Goal: Task Accomplishment & Management: Use online tool/utility

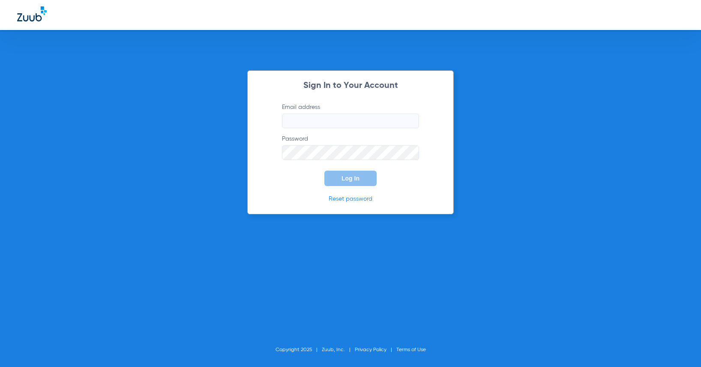
type input "[EMAIL_ADDRESS][DOMAIN_NAME]"
click at [345, 180] on span "Log In" at bounding box center [351, 178] width 18 height 7
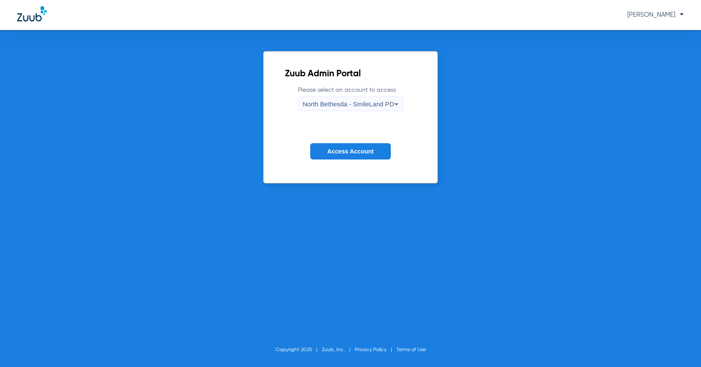
click at [370, 101] on span "North Bethesda - SmileLand PD" at bounding box center [348, 103] width 91 height 7
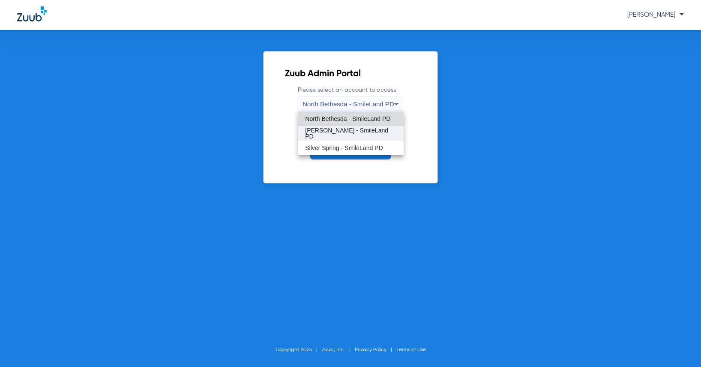
click at [354, 136] on span "[PERSON_NAME] - SmileLand PD" at bounding box center [350, 133] width 91 height 12
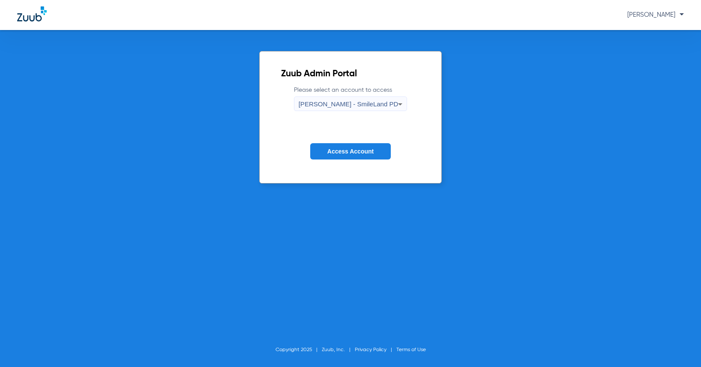
click at [352, 145] on button "Access Account" at bounding box center [350, 151] width 81 height 17
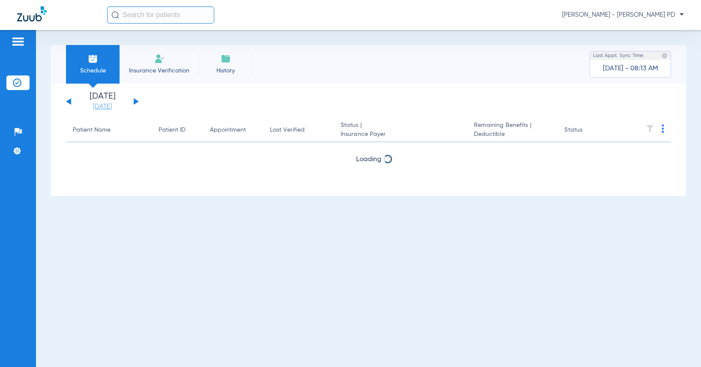
click at [107, 108] on link "[DATE]" at bounding box center [102, 106] width 51 height 9
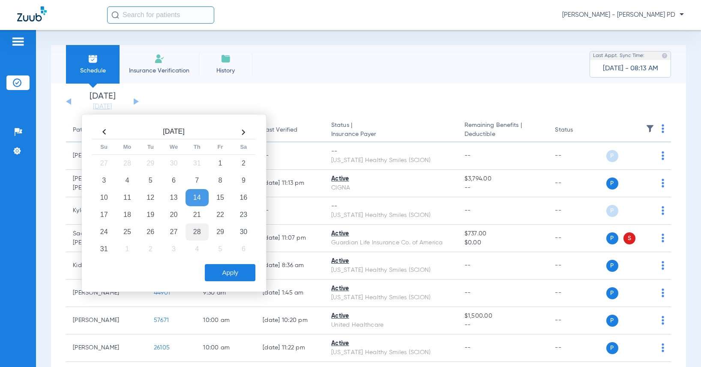
click at [204, 237] on td "28" at bounding box center [197, 231] width 23 height 17
click at [225, 271] on button "Apply" at bounding box center [230, 272] width 51 height 17
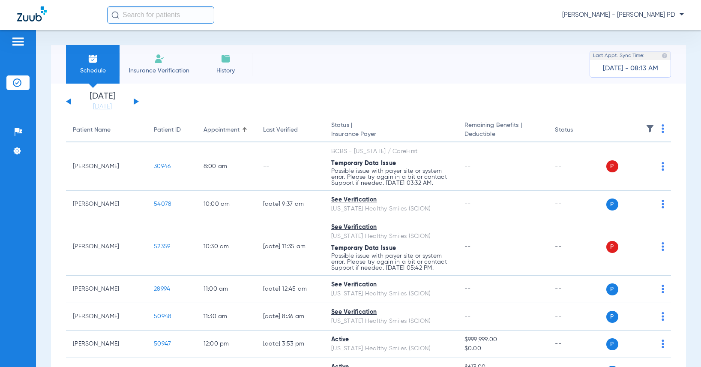
click at [662, 133] on span at bounding box center [663, 131] width 3 height 6
click at [638, 161] on span "Verify All" at bounding box center [624, 162] width 54 height 6
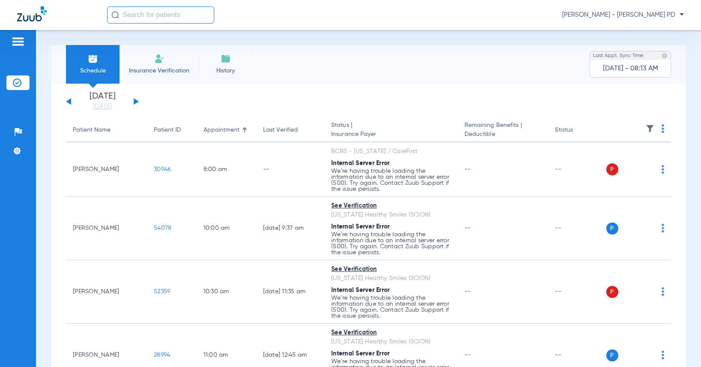
click at [662, 131] on img at bounding box center [663, 128] width 3 height 9
click at [631, 158] on button "Verify All" at bounding box center [623, 162] width 67 height 17
click at [662, 132] on img at bounding box center [663, 128] width 3 height 9
click at [645, 156] on button "Verify All" at bounding box center [623, 162] width 67 height 17
click at [662, 134] on app-actions at bounding box center [663, 130] width 3 height 12
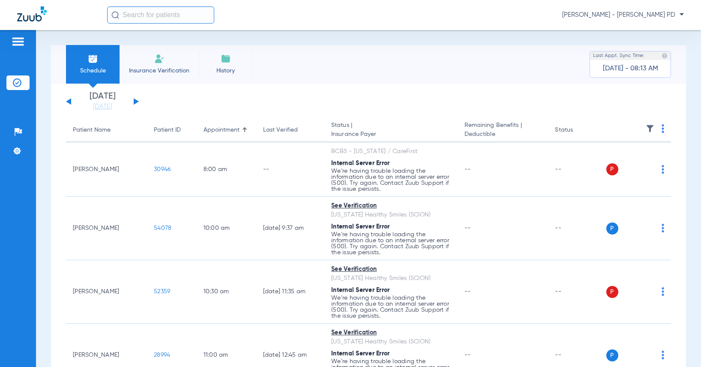
click at [658, 131] on th at bounding box center [638, 130] width 65 height 24
click at [658, 132] on th at bounding box center [638, 130] width 65 height 24
click at [655, 136] on th at bounding box center [638, 130] width 65 height 24
click at [662, 132] on img at bounding box center [663, 128] width 3 height 9
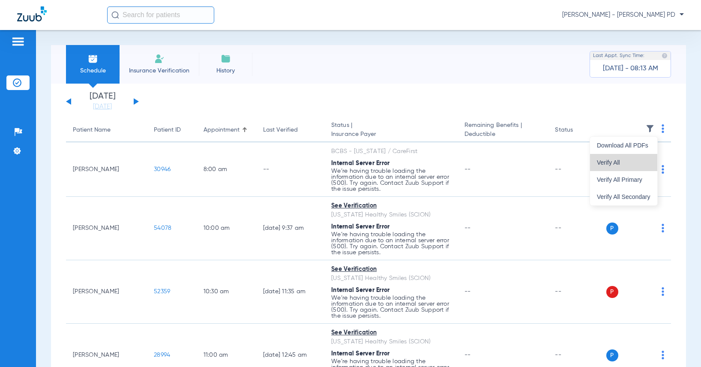
click at [629, 162] on span "Verify All" at bounding box center [624, 162] width 54 height 6
click at [657, 123] on th at bounding box center [638, 130] width 65 height 24
click at [659, 129] on th at bounding box center [638, 130] width 65 height 24
click at [662, 129] on img at bounding box center [663, 128] width 3 height 9
click at [643, 160] on span "Verify All" at bounding box center [624, 162] width 54 height 6
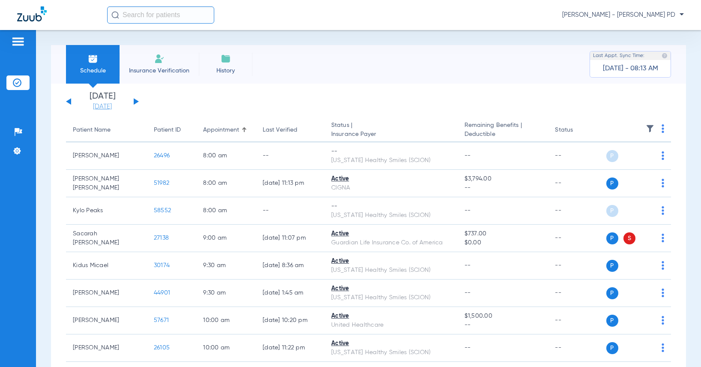
click at [99, 109] on link "[DATE]" at bounding box center [102, 106] width 51 height 9
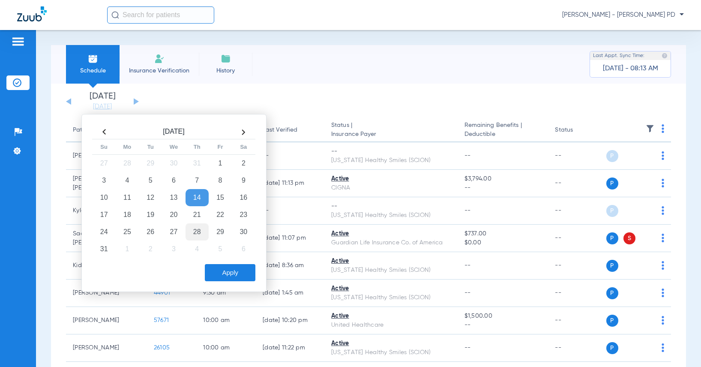
click at [201, 237] on td "28" at bounding box center [197, 231] width 23 height 17
click at [234, 275] on button "Apply" at bounding box center [230, 272] width 51 height 17
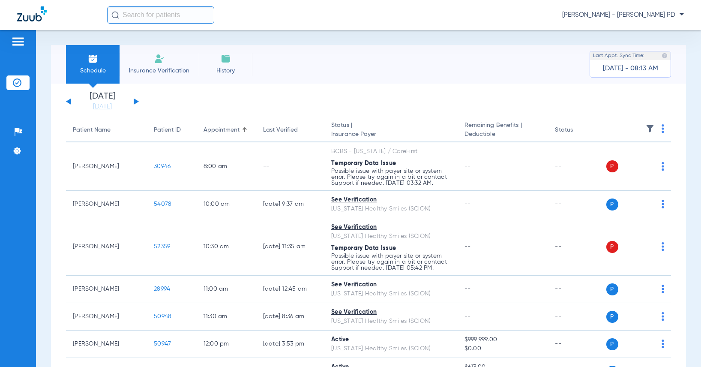
click at [662, 131] on img at bounding box center [663, 128] width 3 height 9
click at [618, 157] on button "Verify All" at bounding box center [623, 162] width 67 height 17
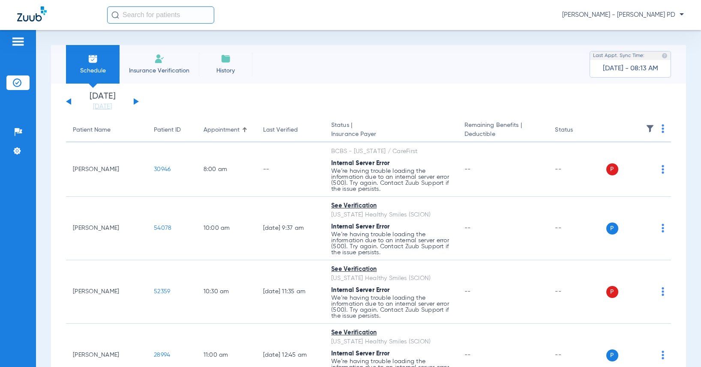
click at [653, 131] on th at bounding box center [638, 130] width 65 height 24
click at [662, 131] on img at bounding box center [663, 128] width 3 height 9
click at [621, 170] on button "Verify All" at bounding box center [623, 162] width 67 height 17
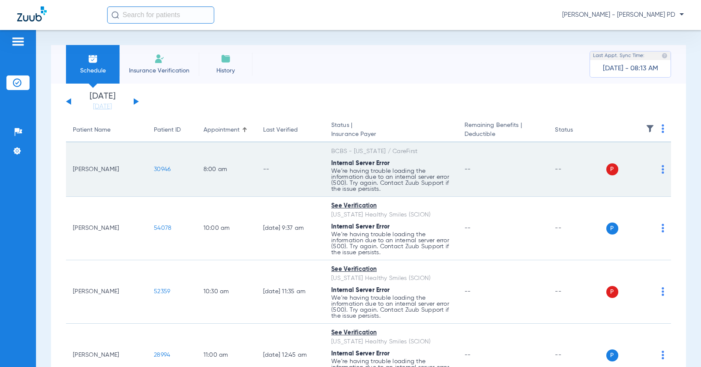
click at [154, 171] on span "30946" at bounding box center [162, 169] width 17 height 6
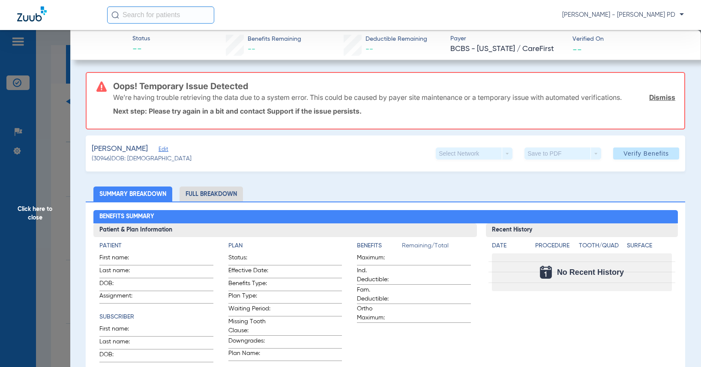
click at [55, 178] on span "Click here to close" at bounding box center [35, 213] width 70 height 367
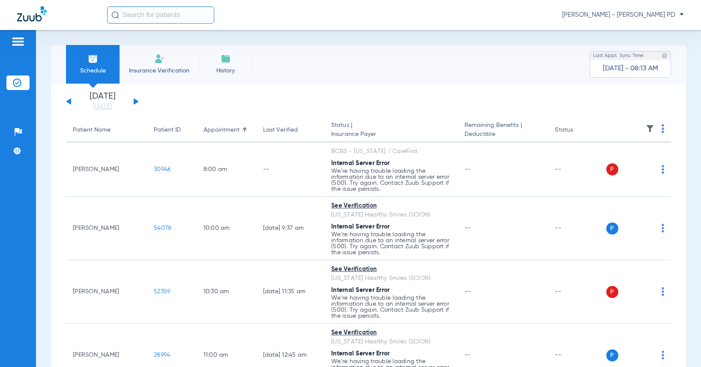
click at [662, 126] on img at bounding box center [663, 128] width 3 height 9
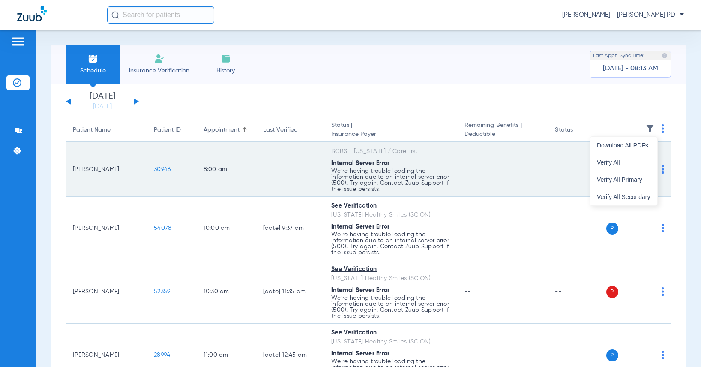
click at [611, 169] on button "Verify All" at bounding box center [623, 162] width 67 height 17
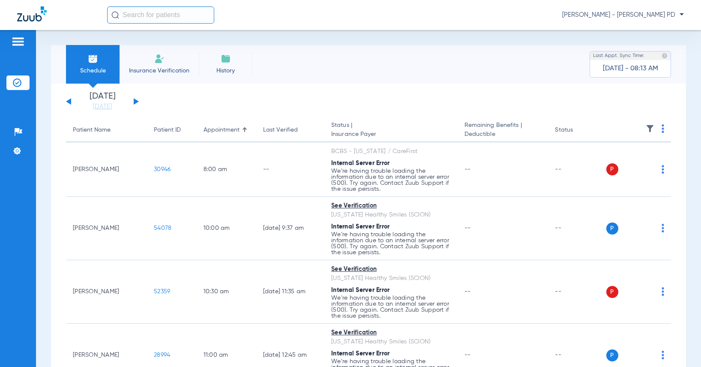
click at [685, 96] on div "Schedule Insurance Verification History Last Appt. Sync Time: [DATE] - 08:13 AM…" at bounding box center [368, 198] width 665 height 337
click at [650, 21] on div "[PERSON_NAME] - [PERSON_NAME] PD" at bounding box center [395, 14] width 577 height 17
click at [655, 14] on span "[PERSON_NAME] - [PERSON_NAME] PD" at bounding box center [623, 15] width 122 height 9
click at [650, 42] on button "Log out" at bounding box center [652, 47] width 62 height 17
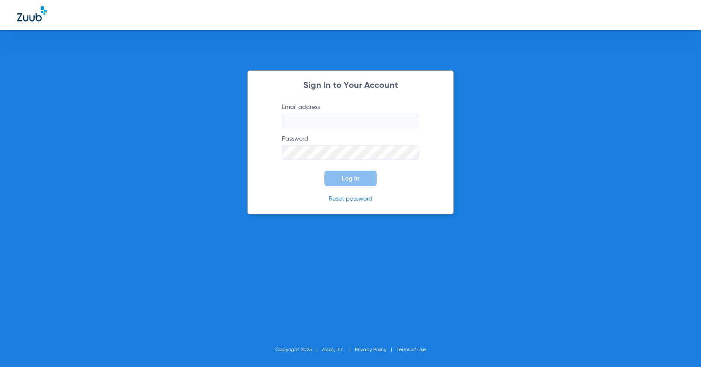
type input "[EMAIL_ADDRESS][DOMAIN_NAME]"
click at [350, 185] on button "Log In" at bounding box center [350, 178] width 52 height 15
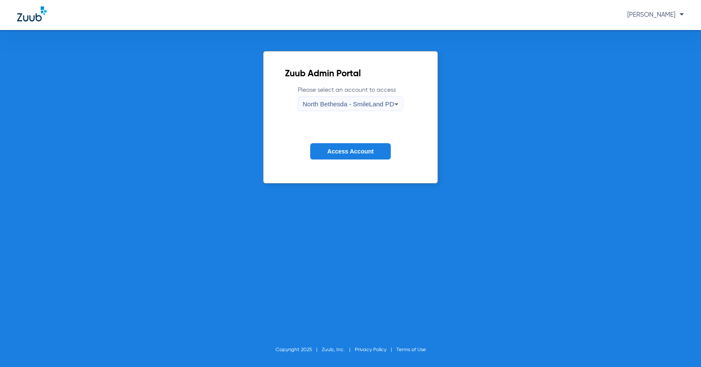
click at [382, 105] on span "North Bethesda - SmileLand PD" at bounding box center [348, 103] width 91 height 7
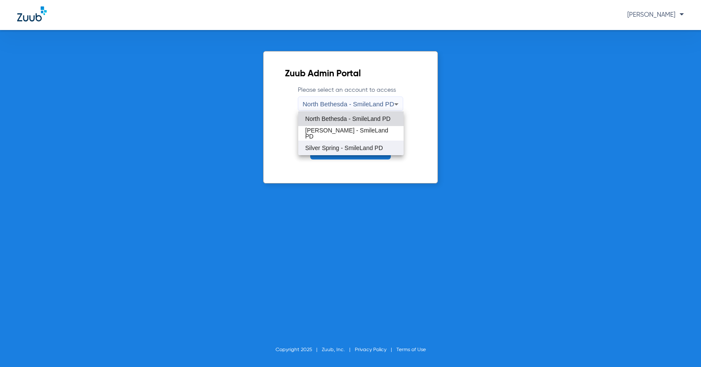
click at [351, 151] on span "Silver Spring - SmileLand PD" at bounding box center [344, 148] width 78 height 6
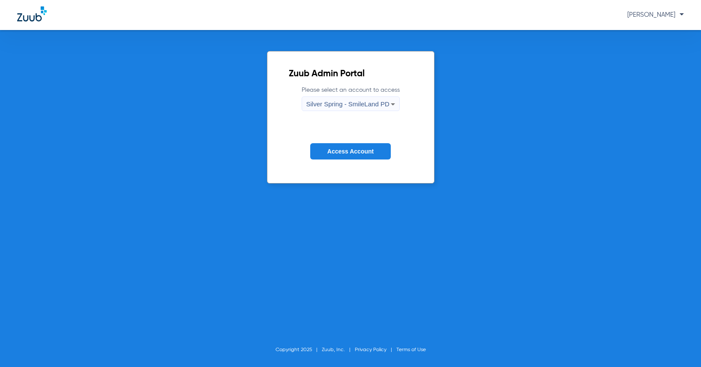
click at [350, 154] on span "Access Account" at bounding box center [350, 151] width 46 height 7
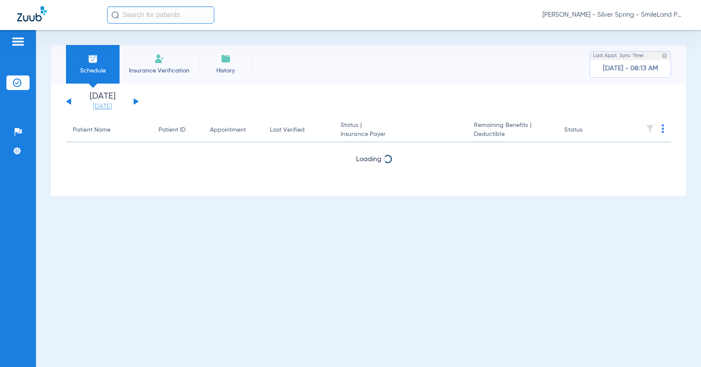
click at [96, 109] on link "[DATE]" at bounding box center [102, 106] width 51 height 9
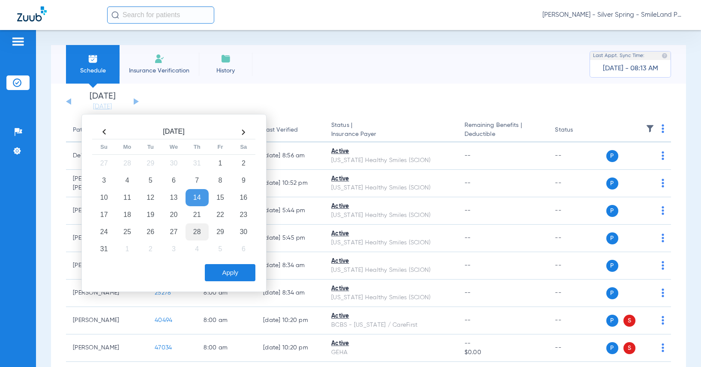
click at [193, 233] on td "28" at bounding box center [197, 231] width 23 height 17
click at [216, 276] on button "Apply" at bounding box center [230, 272] width 51 height 17
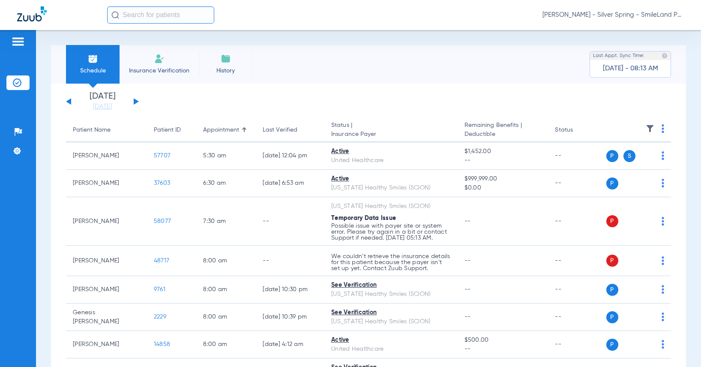
click at [662, 131] on img at bounding box center [663, 128] width 3 height 9
click at [617, 162] on span "Verify All" at bounding box center [624, 162] width 54 height 6
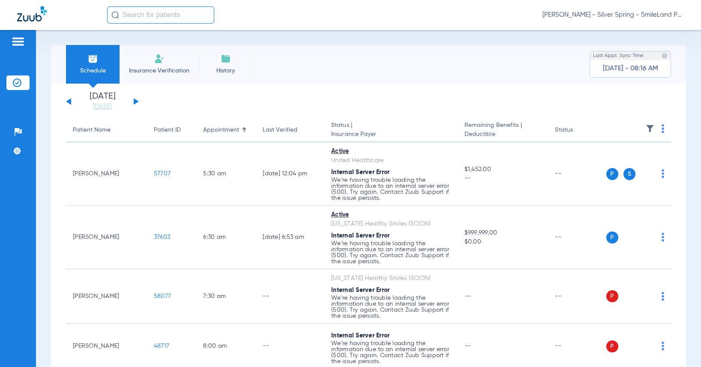
click at [662, 128] on img at bounding box center [663, 128] width 3 height 9
click at [632, 169] on button "Verify All" at bounding box center [623, 162] width 67 height 17
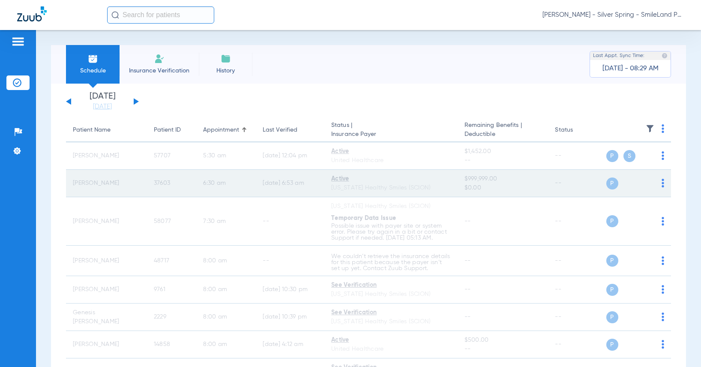
scroll to position [86, 0]
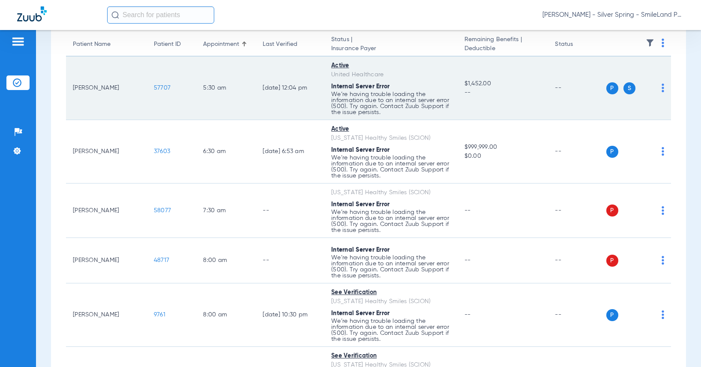
click at [148, 87] on td "57707" at bounding box center [172, 88] width 50 height 63
click at [154, 88] on span "57707" at bounding box center [162, 88] width 17 height 6
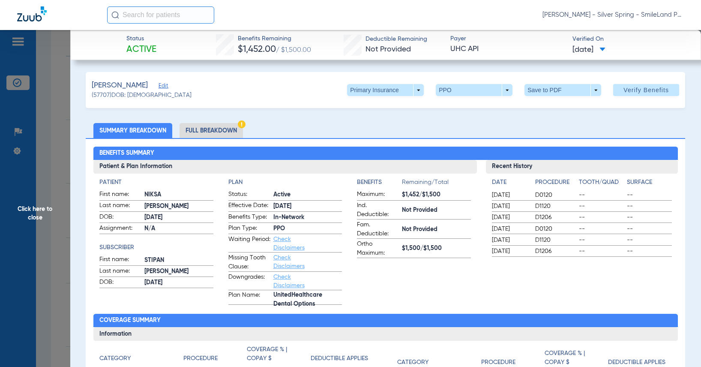
click at [54, 107] on span "Click here to close" at bounding box center [35, 213] width 70 height 367
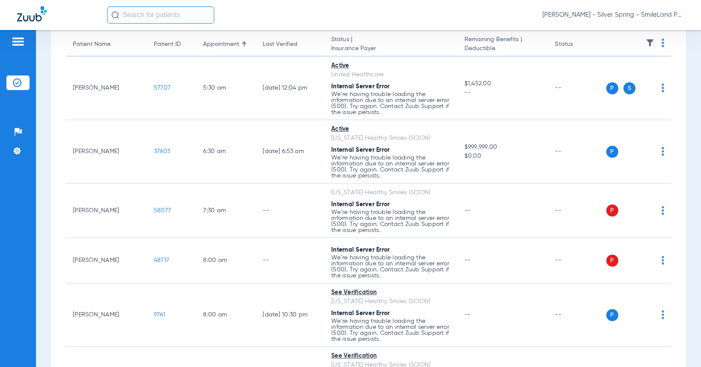
click at [658, 45] on th at bounding box center [638, 45] width 65 height 24
click at [662, 44] on img at bounding box center [663, 43] width 3 height 9
click at [644, 75] on span "Verify All" at bounding box center [624, 77] width 54 height 6
click at [691, 315] on div "Schedule Insurance Verification History Last Appt. Sync Time: [DATE] - 08:34 AM…" at bounding box center [368, 198] width 665 height 337
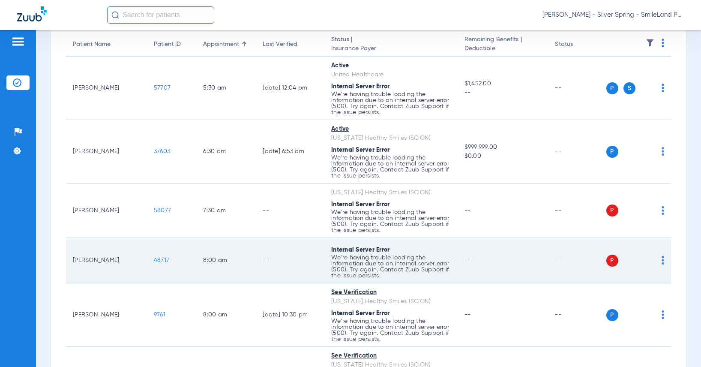
click at [154, 260] on span "48717" at bounding box center [161, 260] width 15 height 6
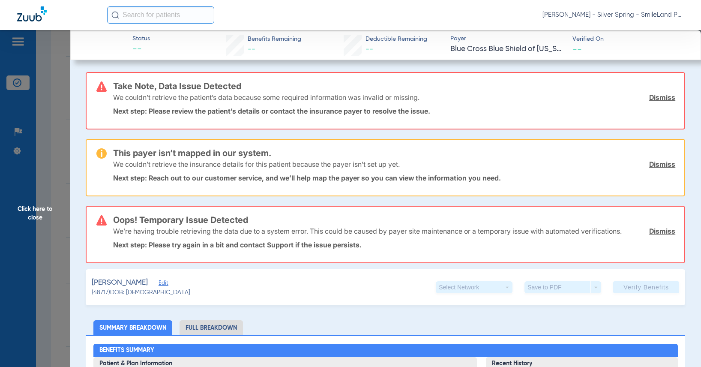
click at [69, 134] on span "Click here to close" at bounding box center [35, 213] width 70 height 367
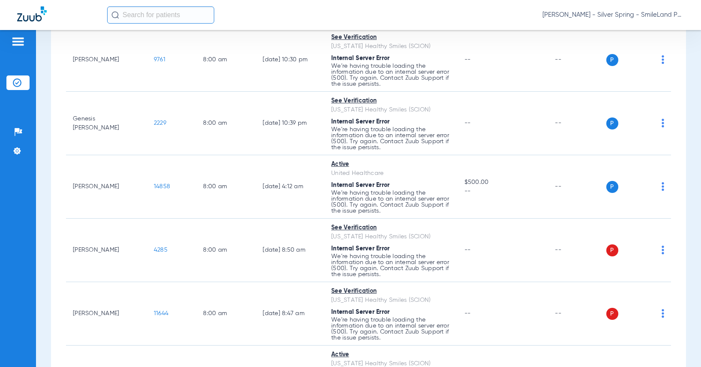
scroll to position [343, 0]
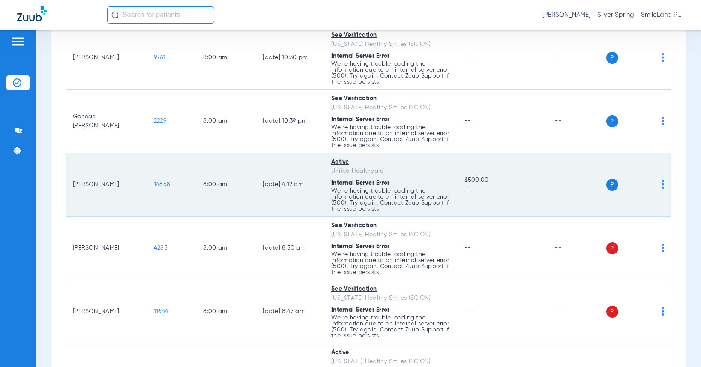
click at [155, 183] on span "14858" at bounding box center [162, 184] width 16 height 6
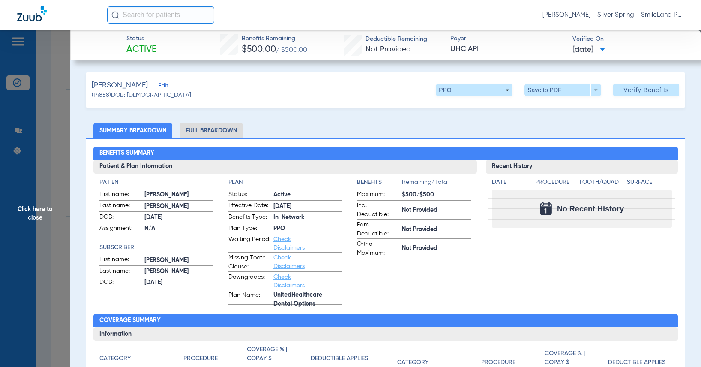
click at [60, 149] on span "Click here to close" at bounding box center [35, 213] width 70 height 367
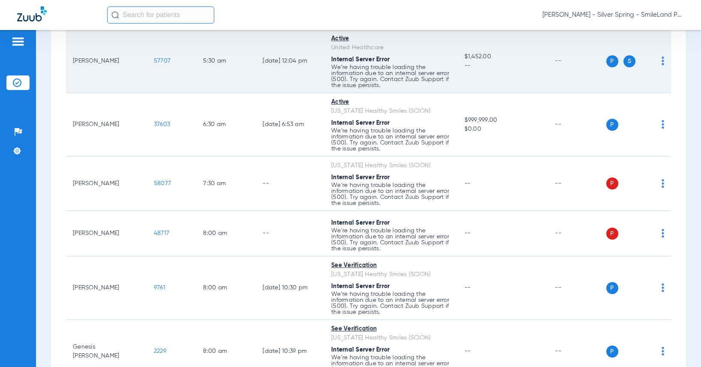
scroll to position [0, 0]
